Goal: Book appointment/travel/reservation

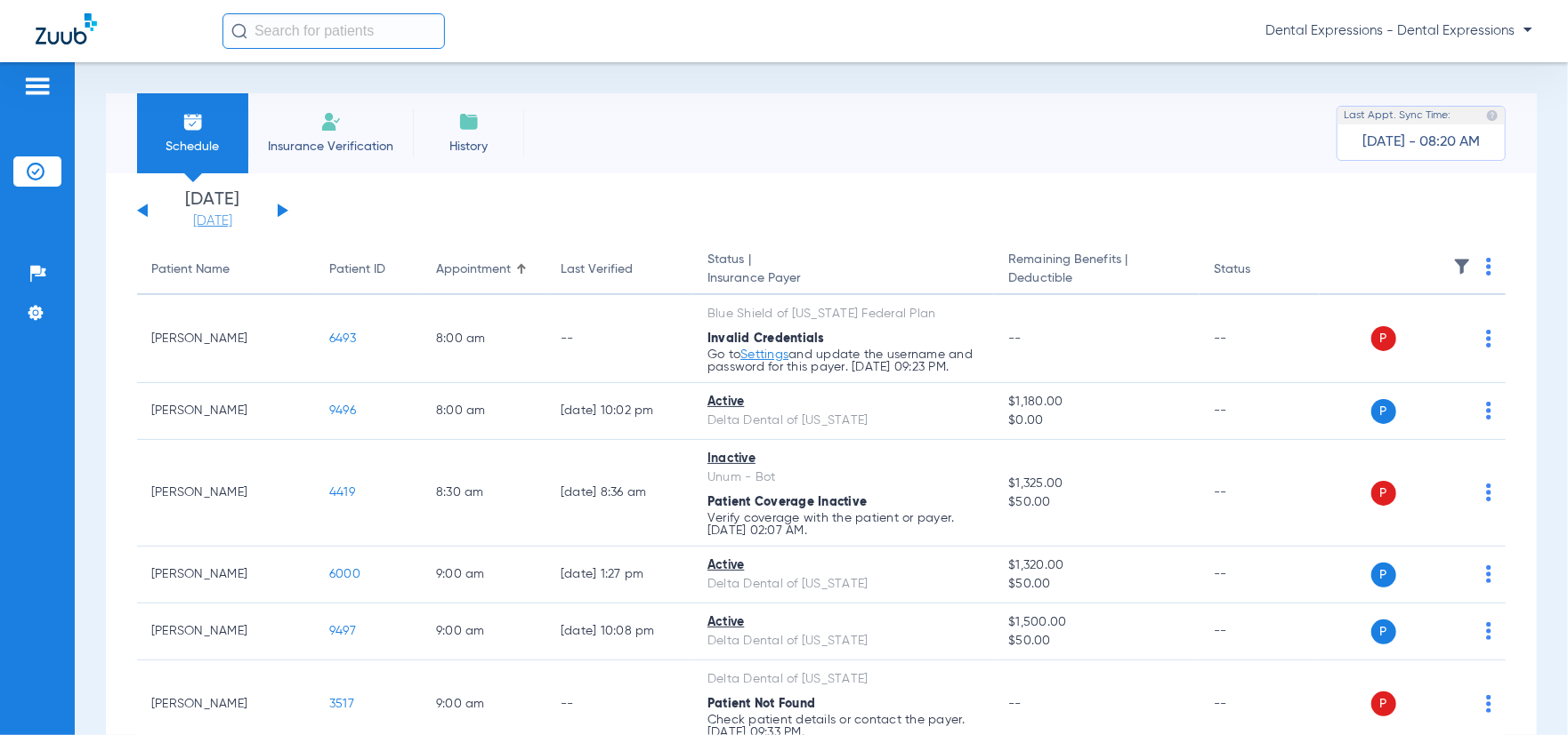
click at [234, 223] on link "[DATE]" at bounding box center [212, 221] width 107 height 18
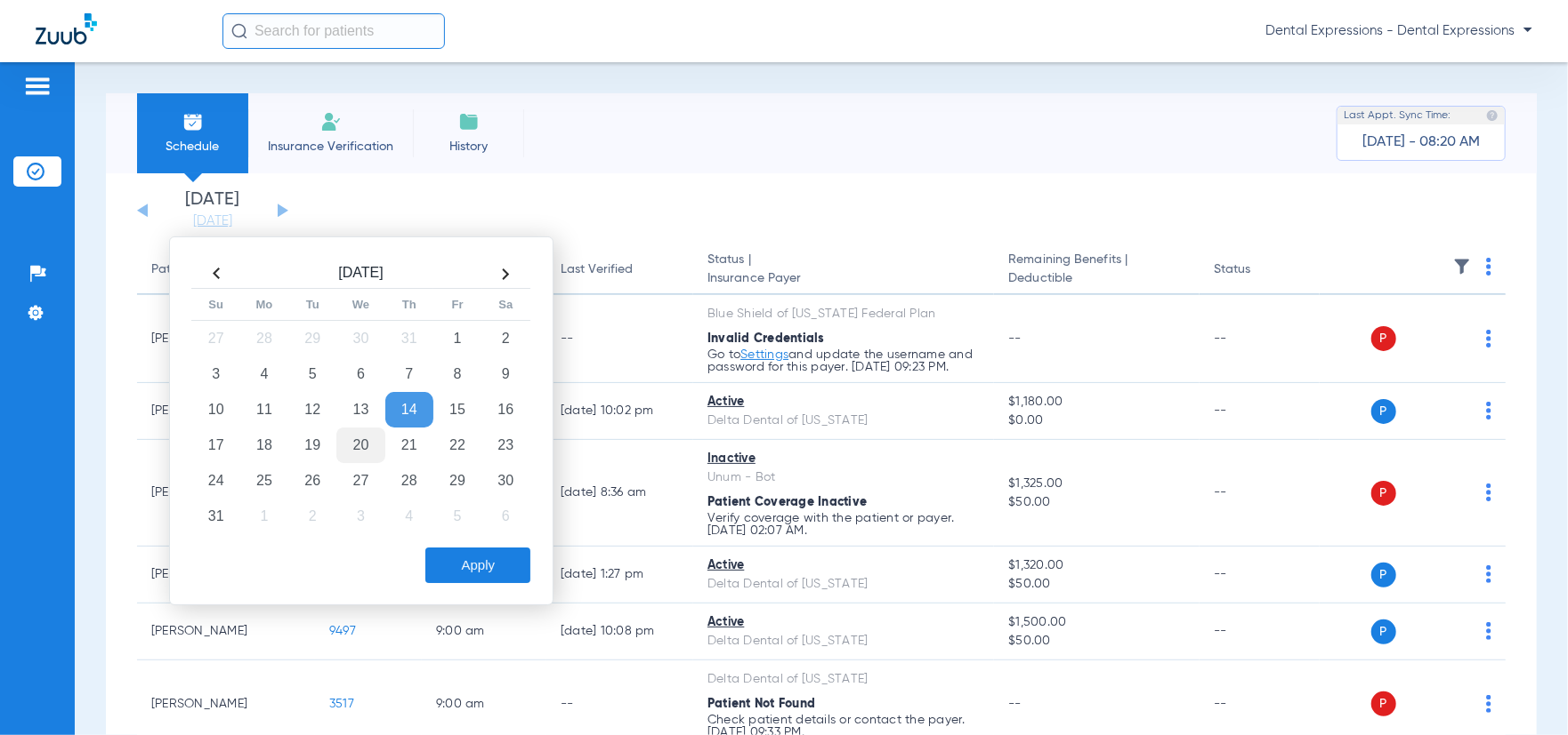
click at [368, 450] on td "20" at bounding box center [359, 445] width 48 height 36
click at [367, 450] on td "20" at bounding box center [359, 445] width 48 height 36
click at [487, 562] on button "Apply" at bounding box center [478, 566] width 105 height 36
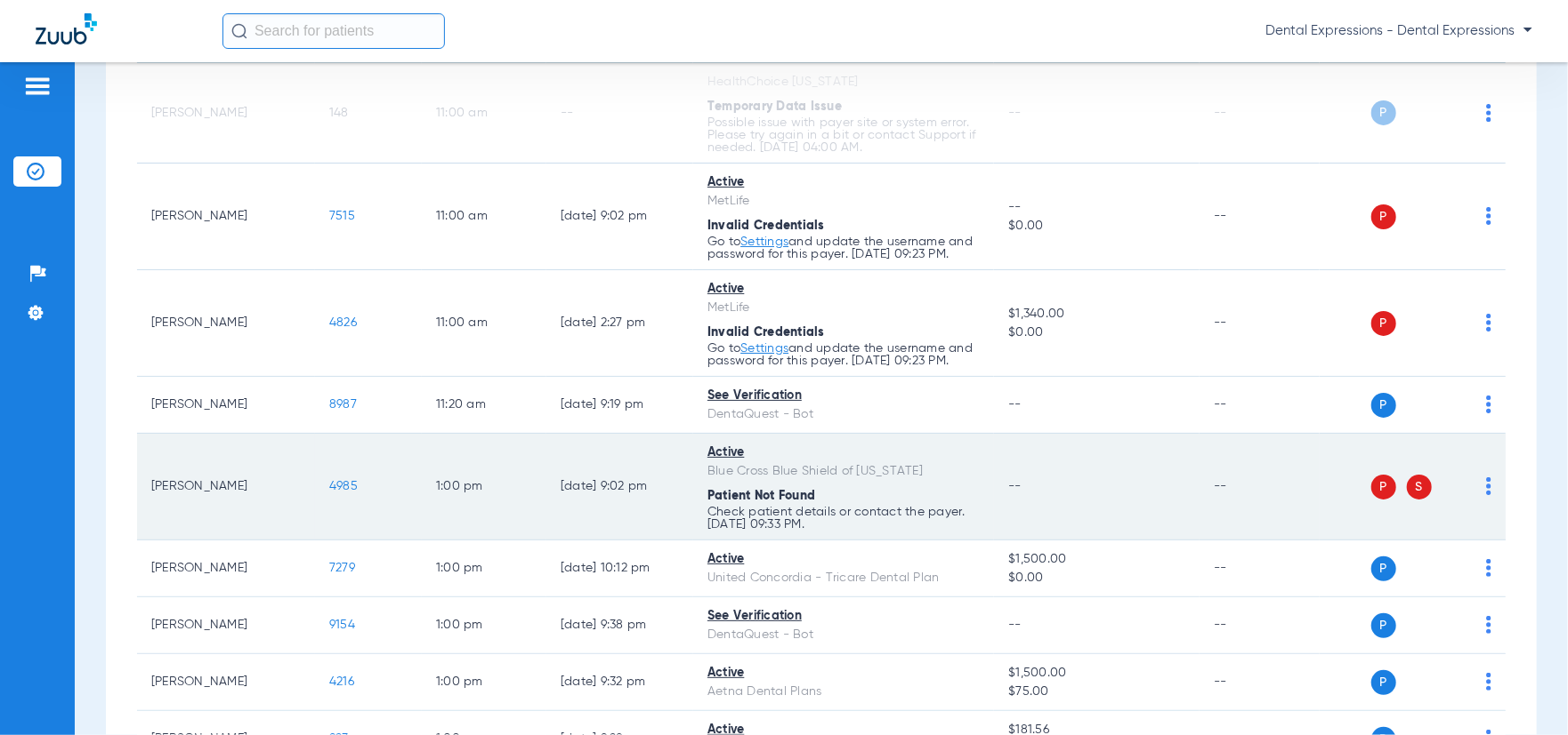
scroll to position [1334, 0]
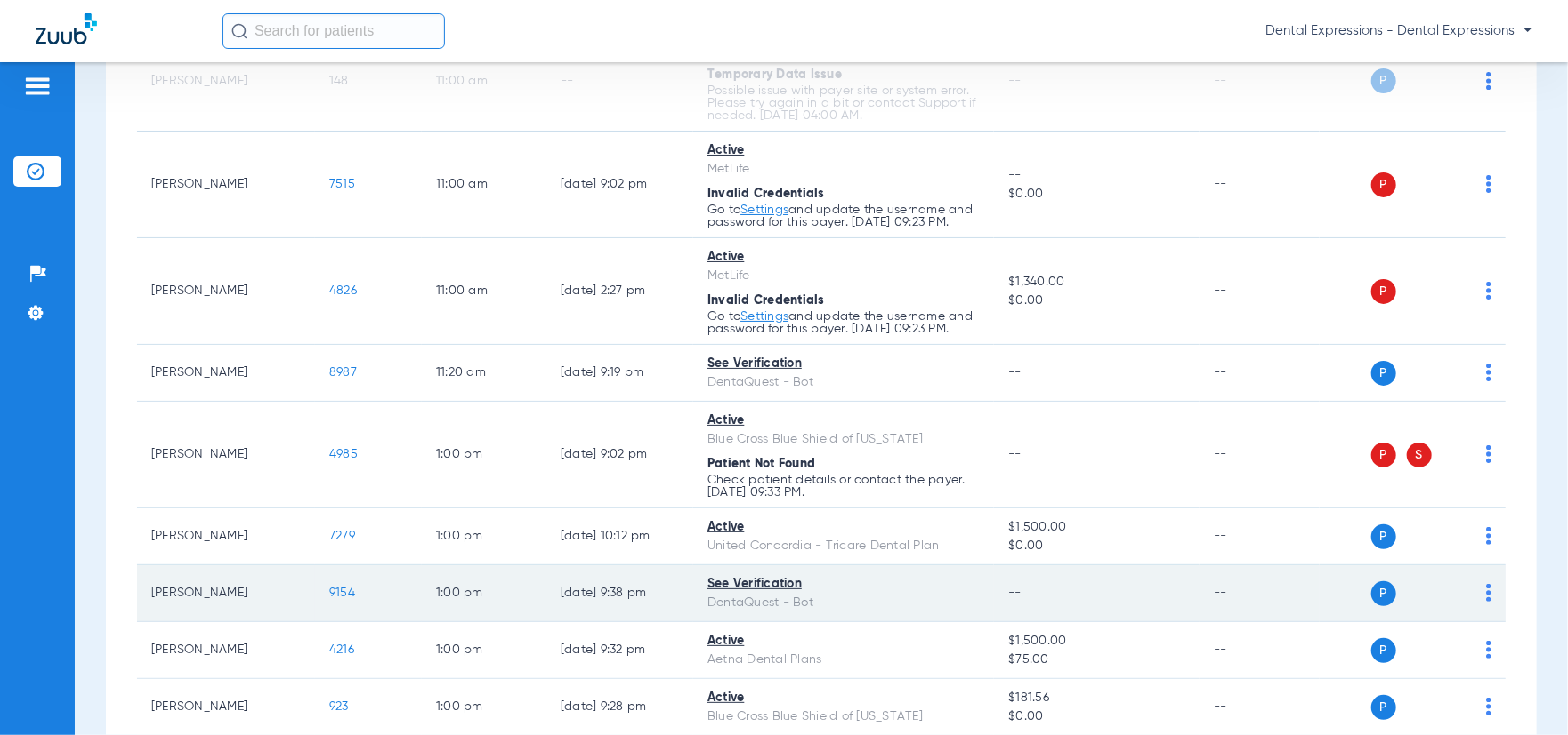
click at [758, 594] on div "See Verification" at bounding box center [843, 584] width 272 height 19
click at [716, 594] on div "See Verification" at bounding box center [843, 584] width 272 height 19
click at [914, 612] on div "DentaQuest - Bot" at bounding box center [843, 603] width 272 height 19
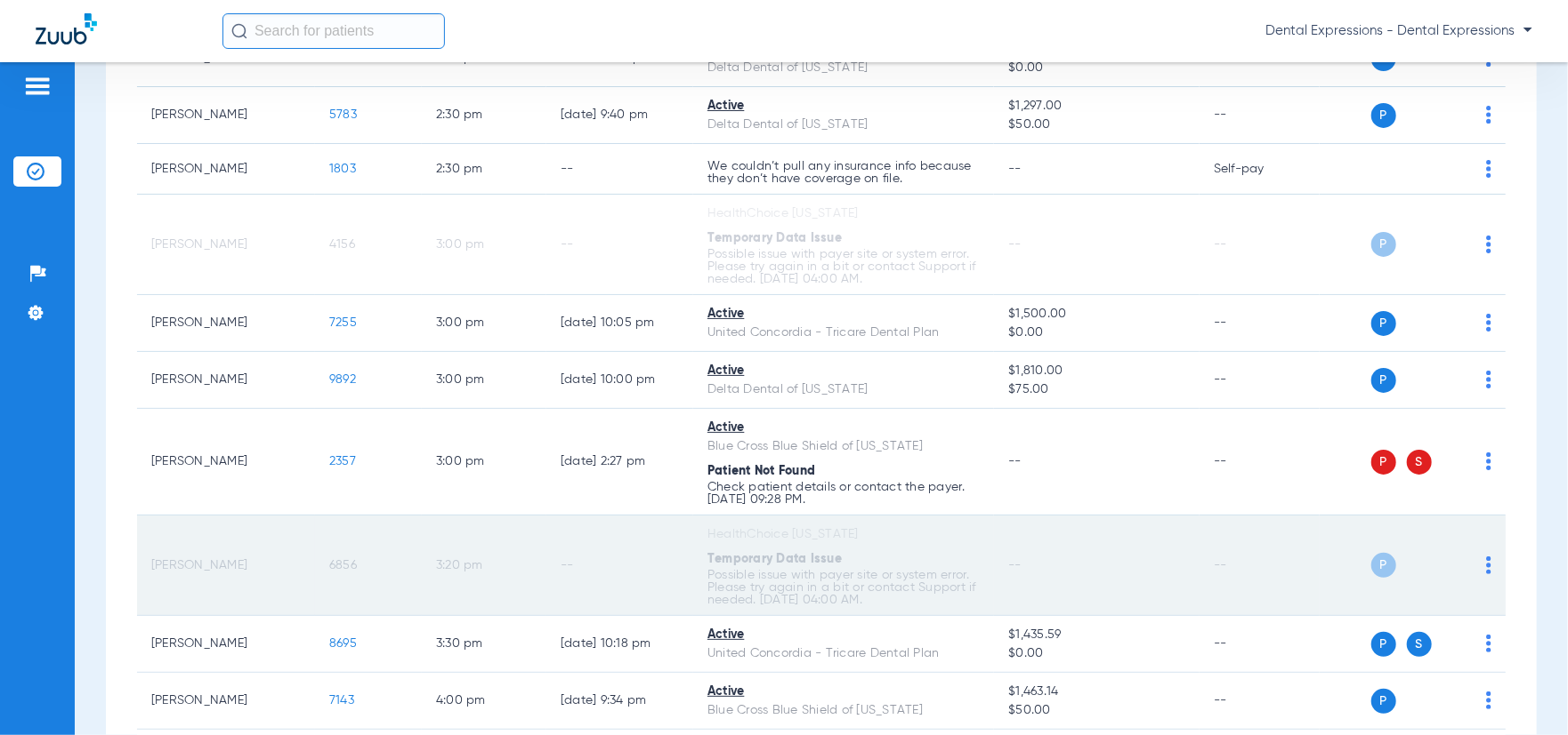
scroll to position [2313, 0]
